Goal: Task Accomplishment & Management: Manage account settings

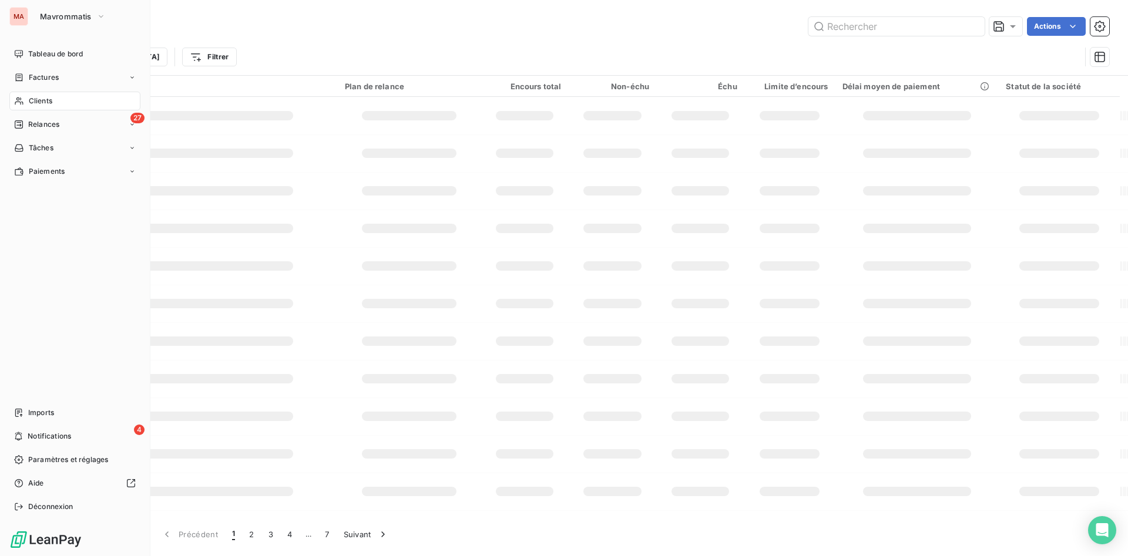
click at [26, 15] on div "MA" at bounding box center [18, 16] width 19 height 19
click at [89, 16] on span "Mavrommatis" at bounding box center [66, 16] width 52 height 9
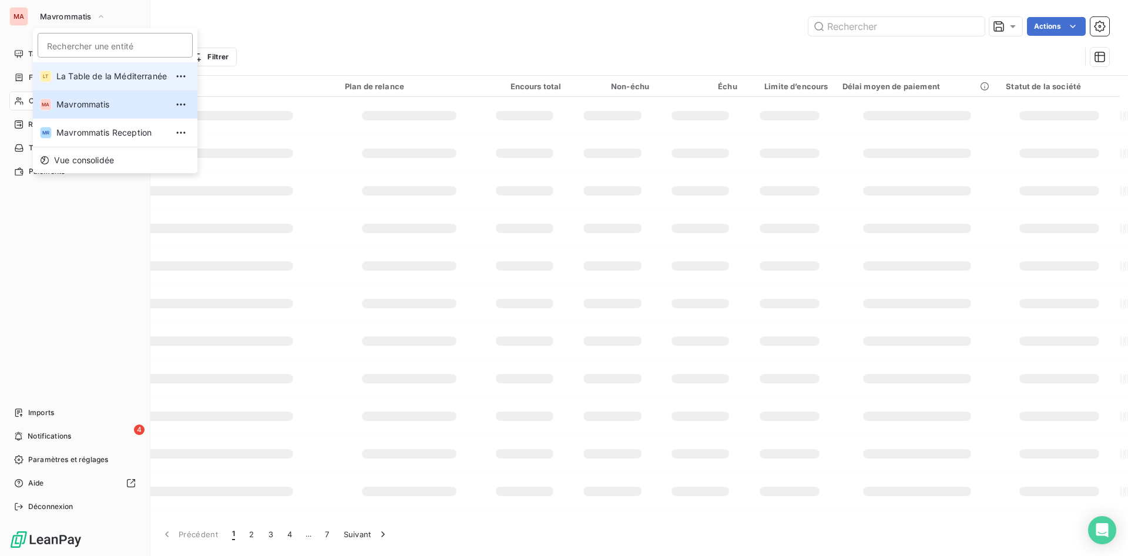
click at [100, 79] on span "La Table de la Méditerranée" at bounding box center [111, 77] width 110 height 12
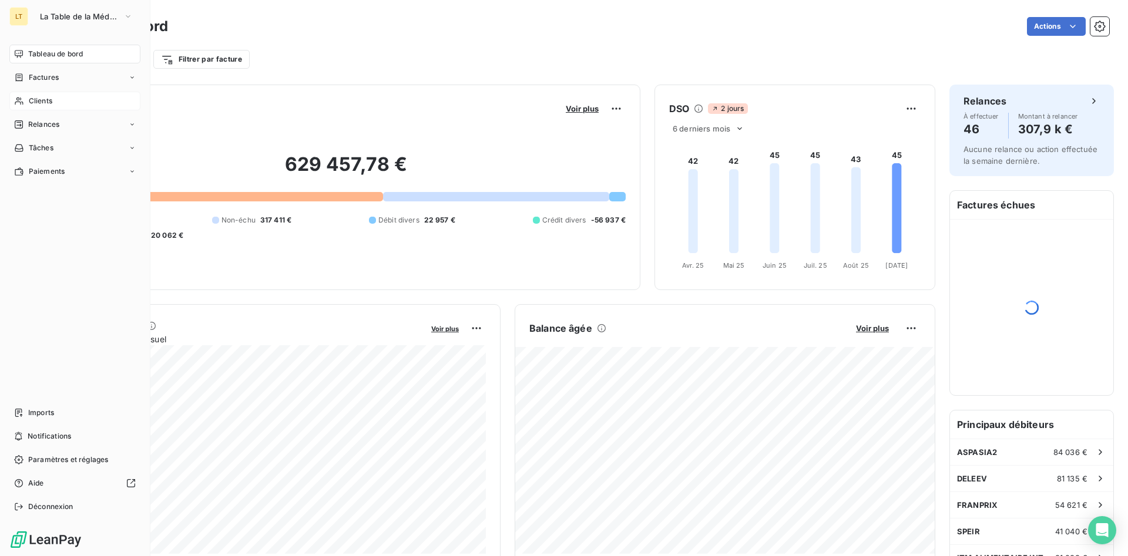
click at [42, 100] on span "Clients" at bounding box center [41, 101] width 24 height 11
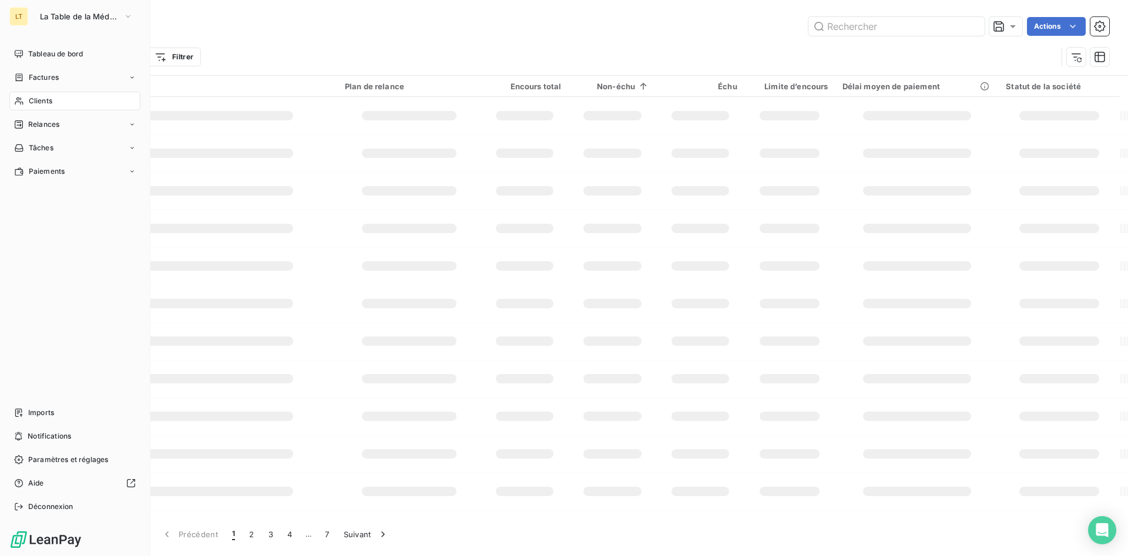
type input "ypseli"
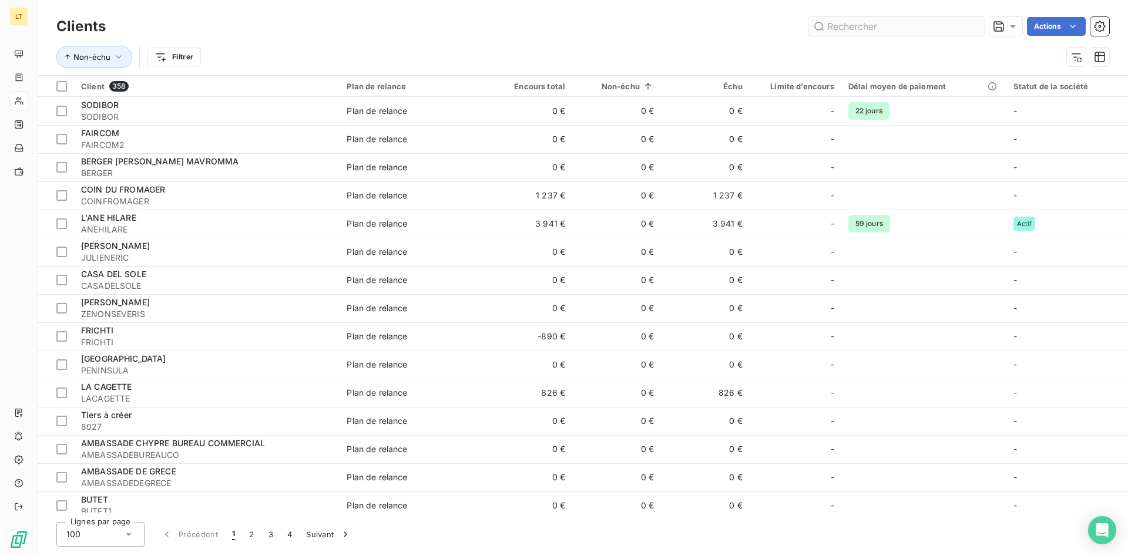
click at [851, 29] on input "text" at bounding box center [896, 26] width 176 height 19
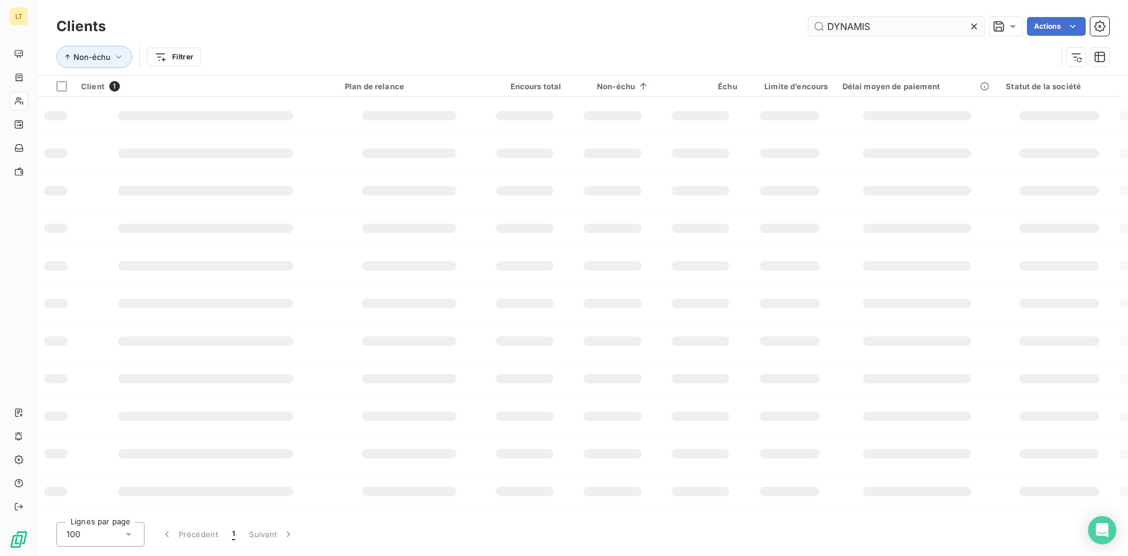
type input "DYNAMIS"
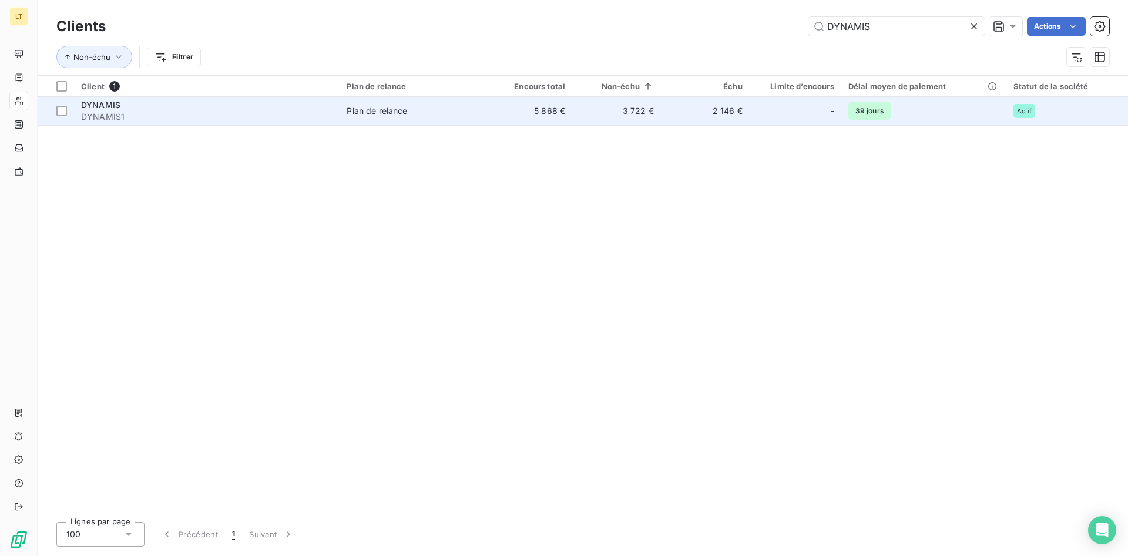
click at [609, 117] on td "3 722 €" at bounding box center [616, 111] width 89 height 28
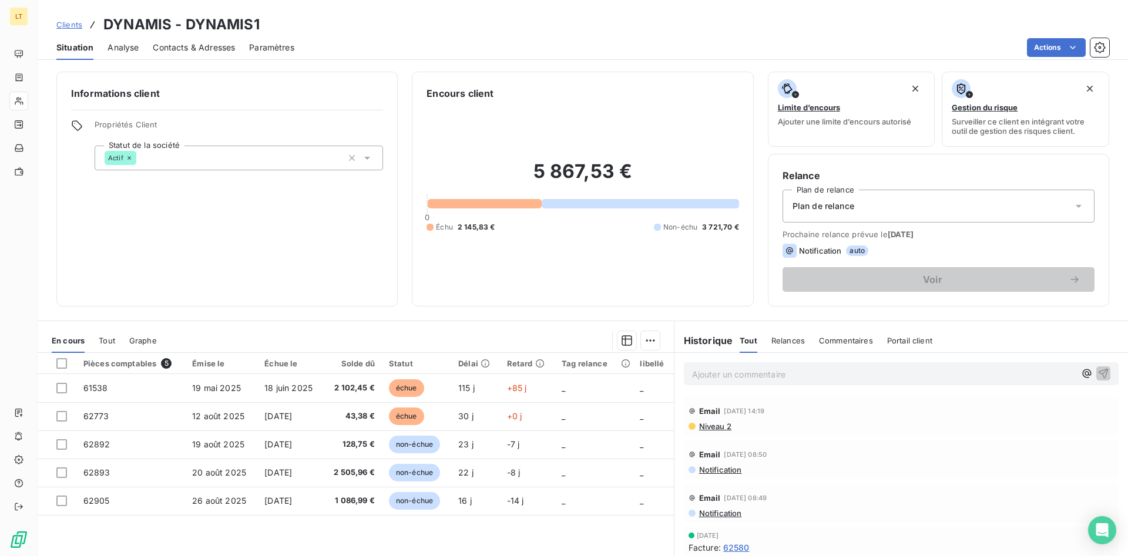
click at [204, 52] on span "Contacts & Adresses" at bounding box center [194, 48] width 82 height 12
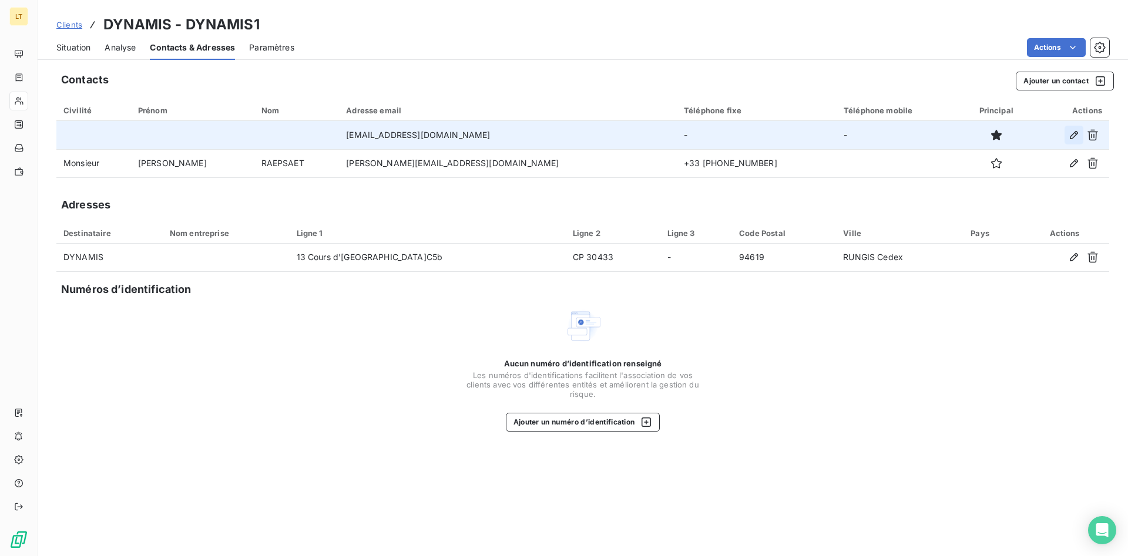
click at [1080, 133] on button "button" at bounding box center [1074, 135] width 19 height 19
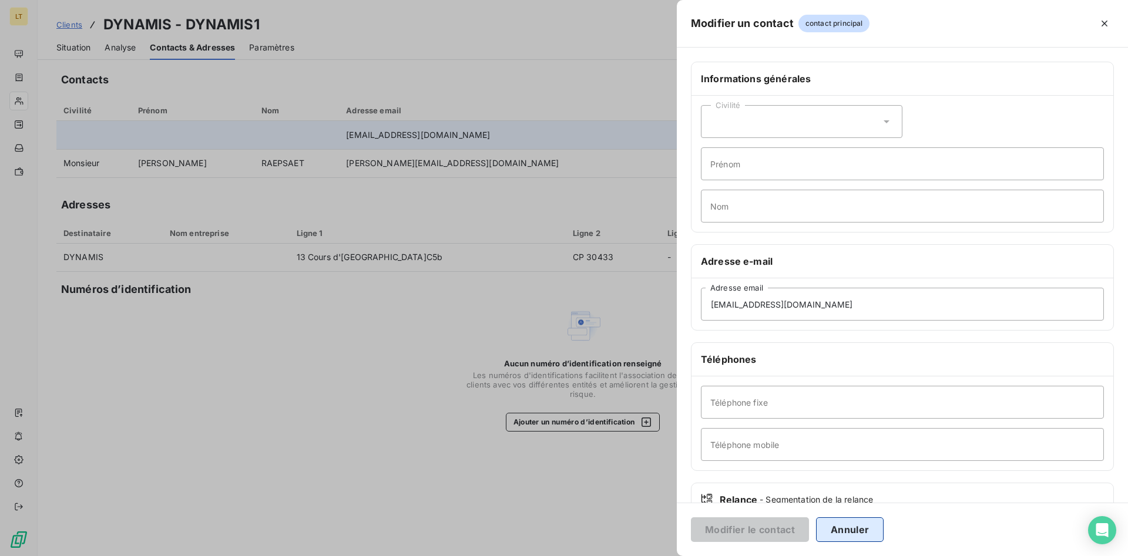
click at [850, 521] on button "Annuler" at bounding box center [850, 530] width 68 height 25
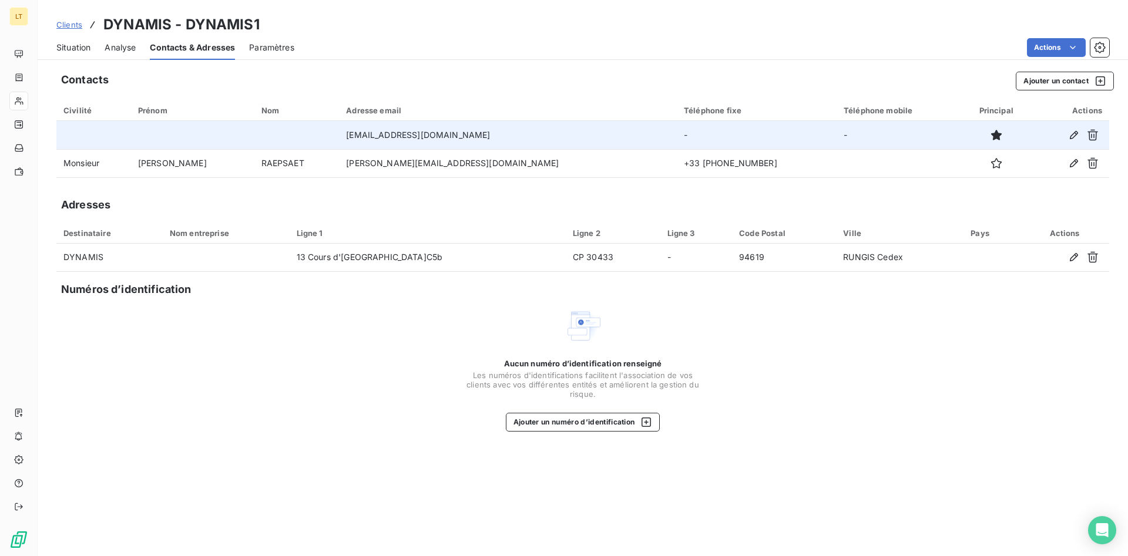
click at [677, 138] on td "-" at bounding box center [757, 135] width 160 height 28
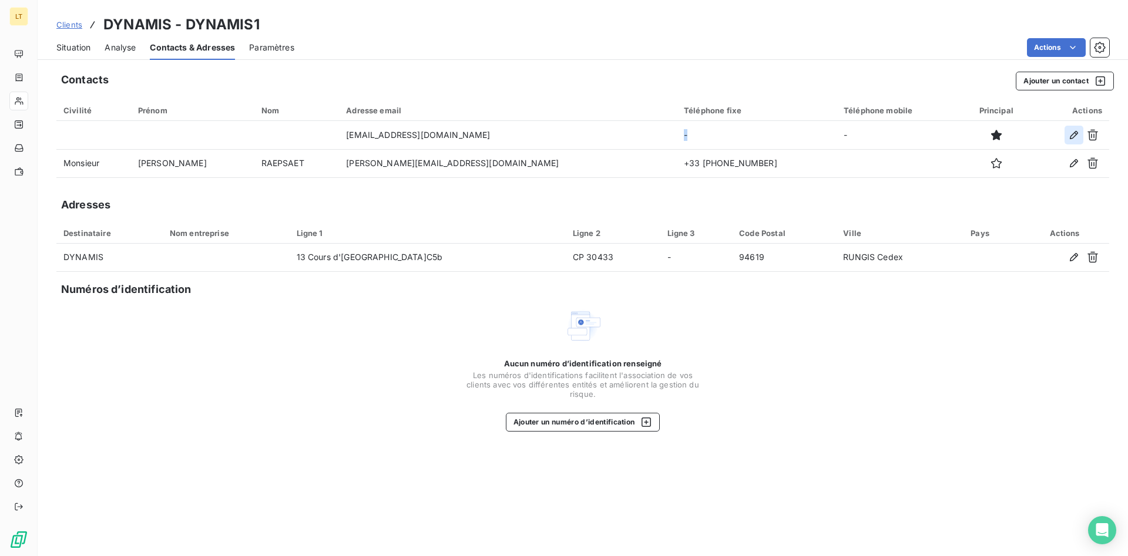
click at [1072, 137] on icon "button" at bounding box center [1074, 135] width 12 height 12
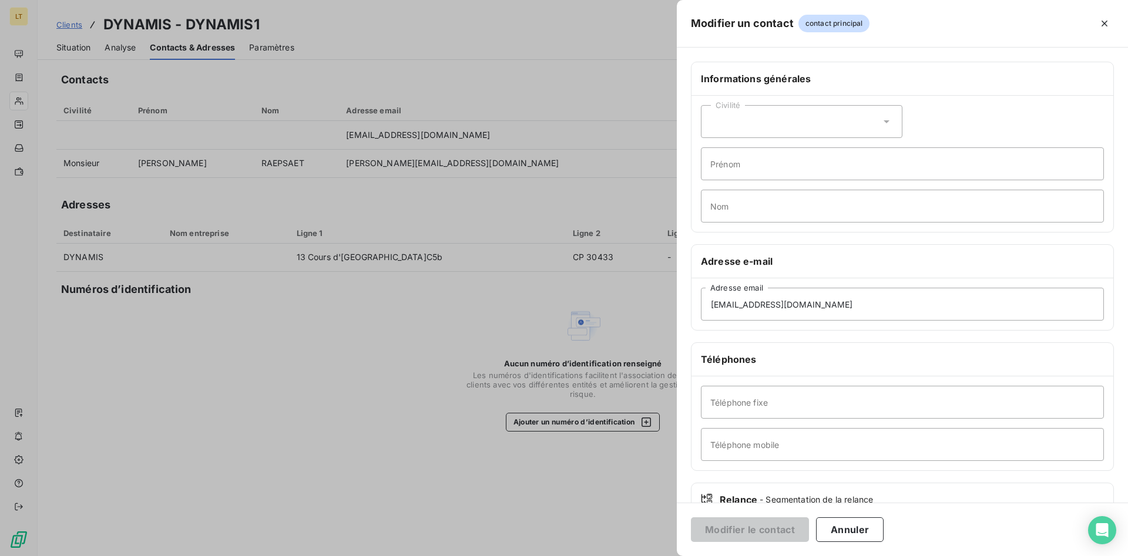
click at [791, 132] on div "Civilité" at bounding box center [802, 121] width 202 height 33
click at [763, 150] on li "Madame" at bounding box center [802, 150] width 202 height 21
click at [747, 167] on input "Prénom" at bounding box center [902, 163] width 403 height 33
type input "Corina"
type input "MATROS"
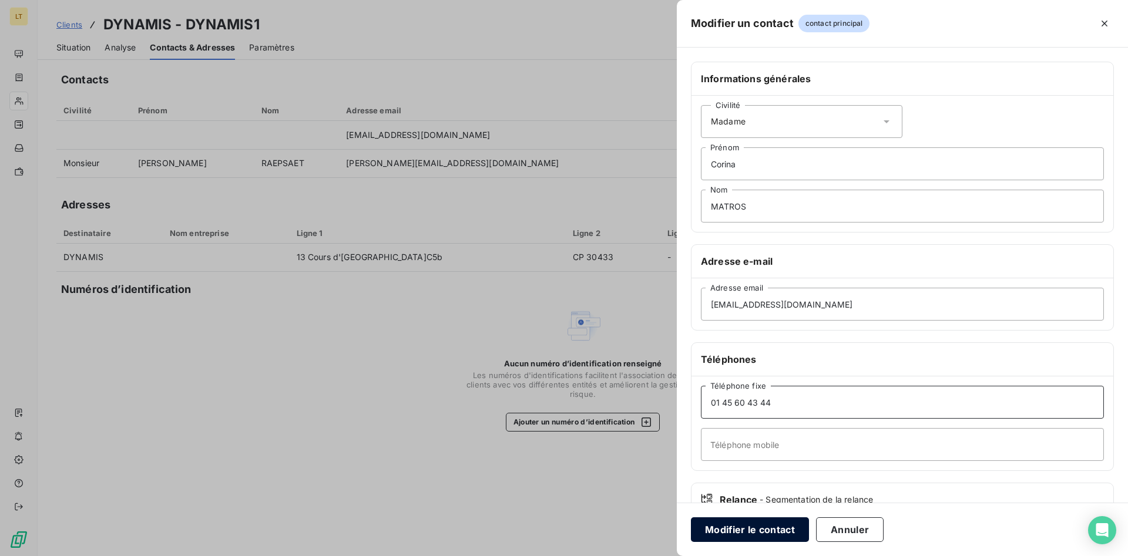
type input "01 45 60 43 44"
click at [769, 534] on button "Modifier le contact" at bounding box center [750, 530] width 118 height 25
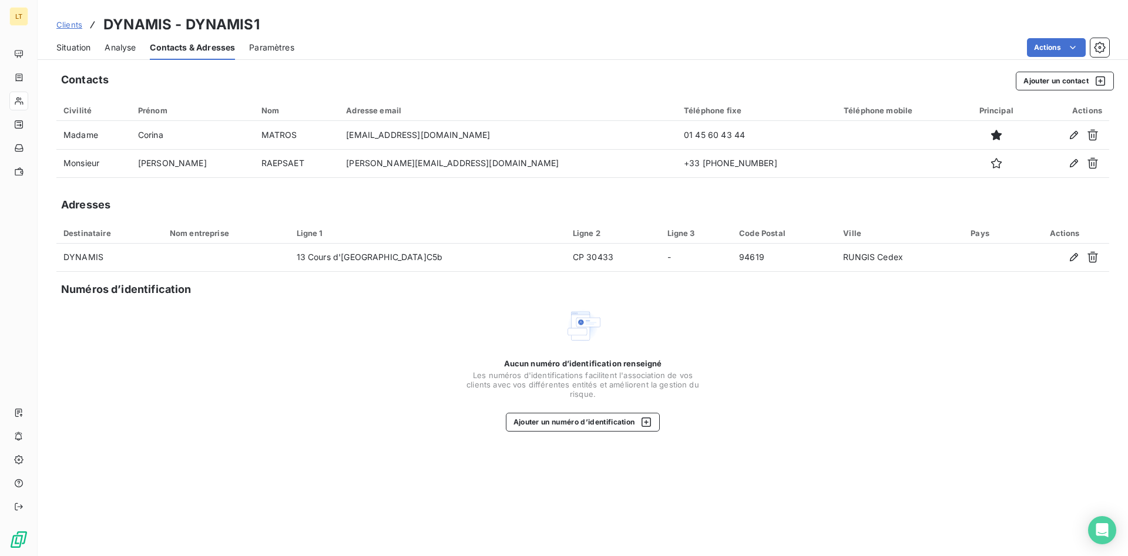
click at [69, 51] on span "Situation" at bounding box center [73, 48] width 34 height 12
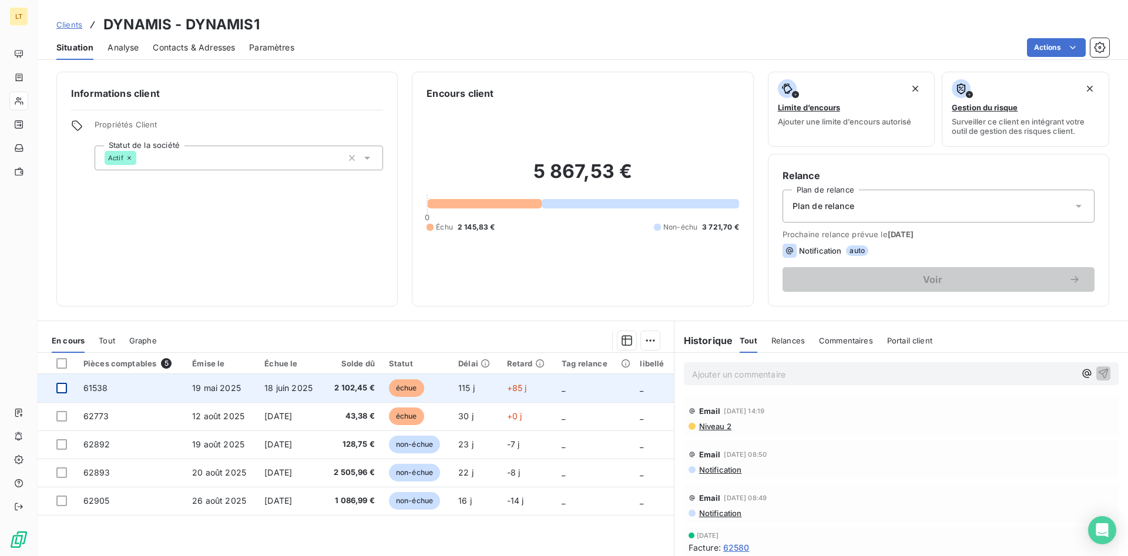
click at [57, 390] on div at bounding box center [61, 388] width 11 height 11
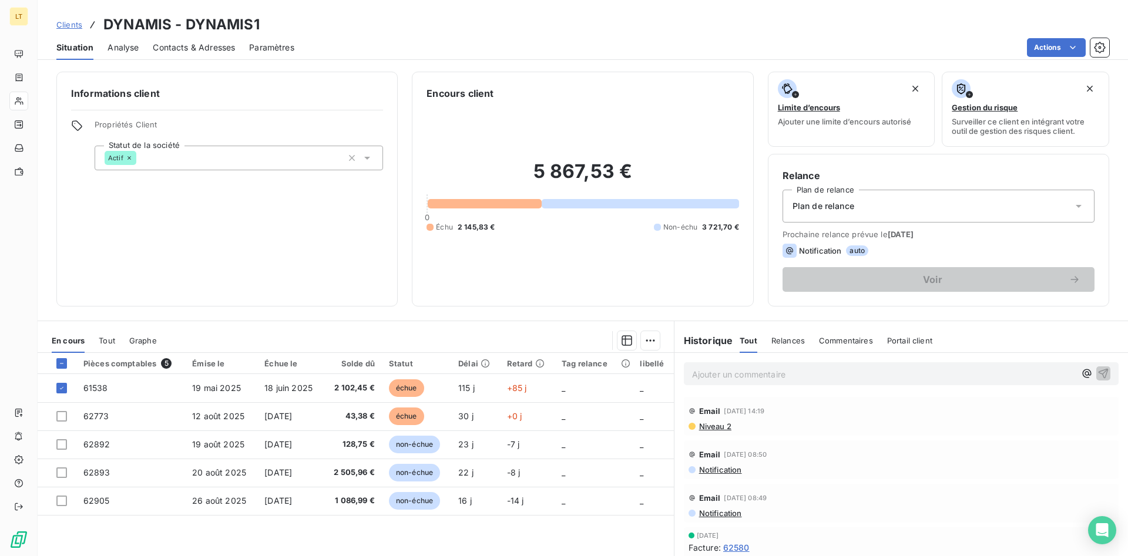
click at [189, 45] on span "Contacts & Adresses" at bounding box center [194, 48] width 82 height 12
